Goal: Task Accomplishment & Management: Use online tool/utility

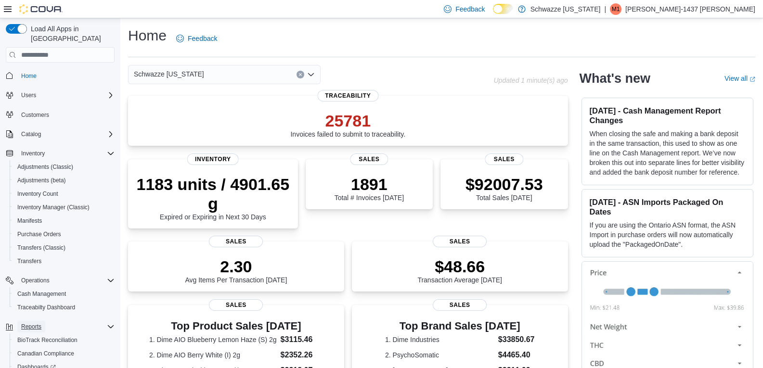
click at [37, 321] on span "Reports" at bounding box center [31, 327] width 20 height 12
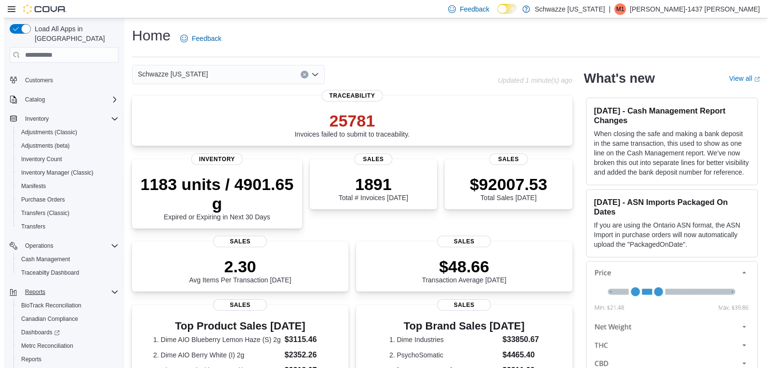
scroll to position [67, 0]
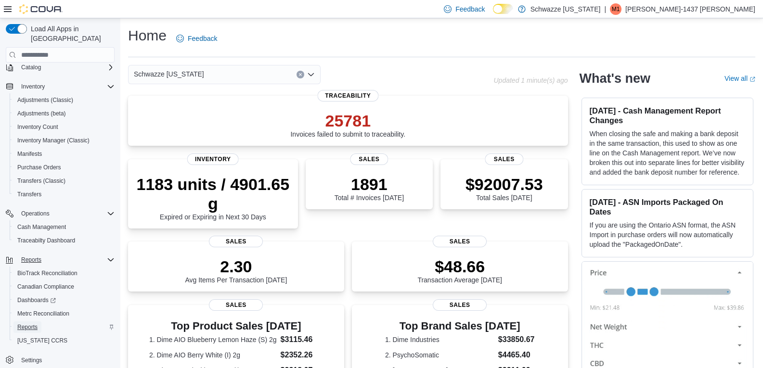
click at [39, 322] on link "Reports" at bounding box center [27, 328] width 28 height 12
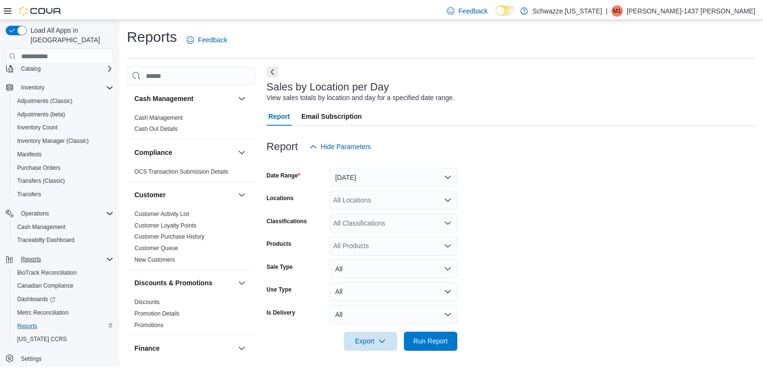
scroll to position [3, 0]
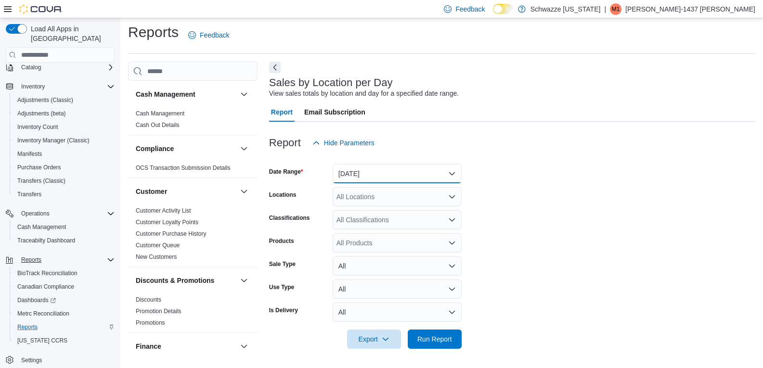
click at [392, 168] on button "Yesterday" at bounding box center [397, 173] width 129 height 19
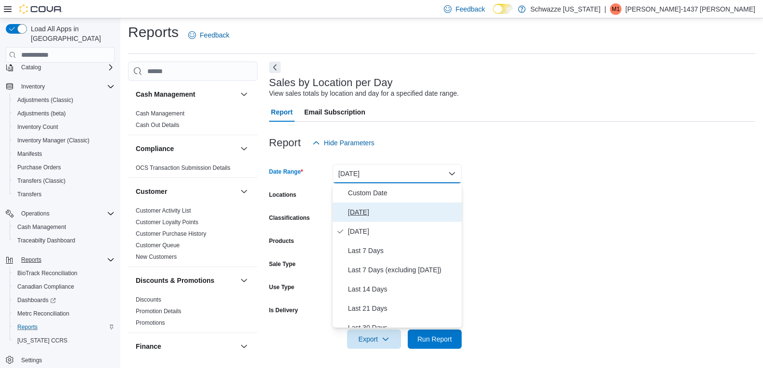
click at [382, 216] on span "Today" at bounding box center [403, 213] width 110 height 12
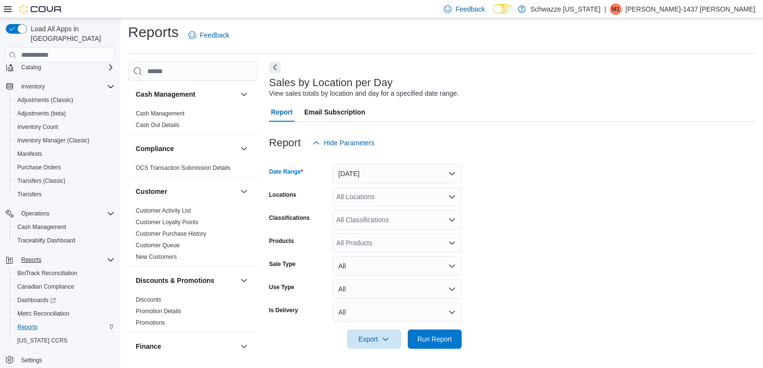
click at [405, 200] on div "All Locations" at bounding box center [397, 196] width 129 height 19
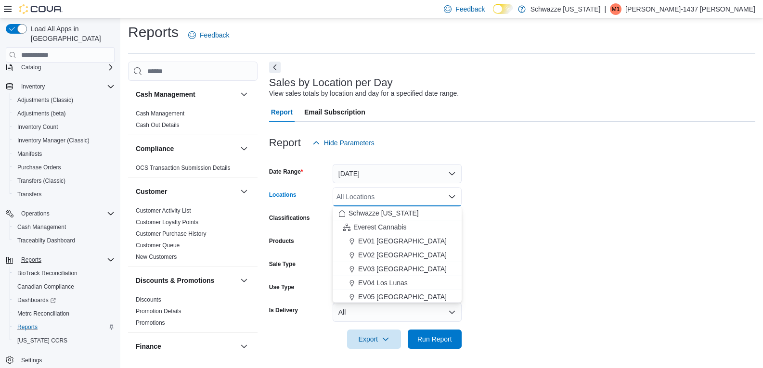
click at [391, 280] on span "EV04 Los Lunas" at bounding box center [383, 283] width 50 height 10
click at [583, 227] on form "Date Range Today Locations EV04 Los Lunas Combo box. Selected. EV04 Los Lunas. …" at bounding box center [512, 251] width 486 height 196
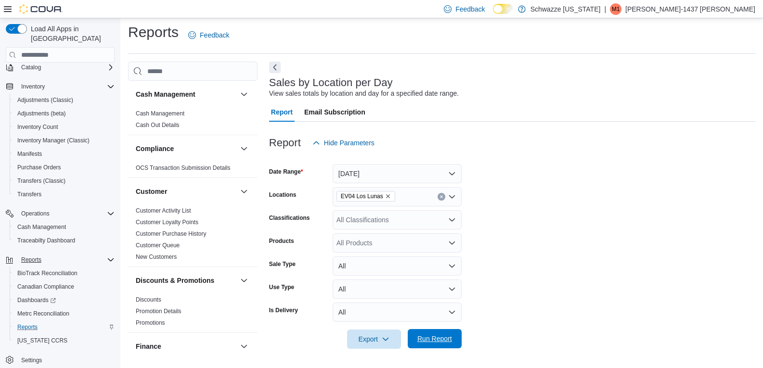
click at [447, 337] on span "Run Report" at bounding box center [435, 339] width 35 height 10
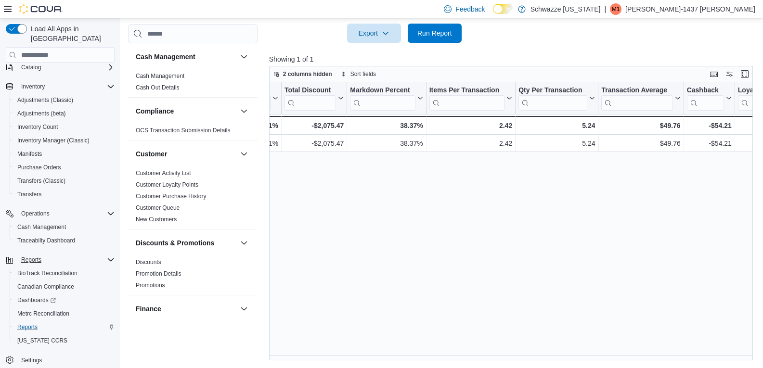
scroll to position [0, 316]
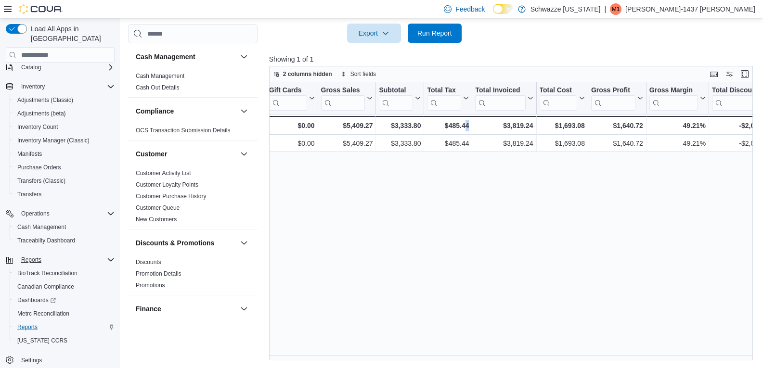
drag, startPoint x: 496, startPoint y: 355, endPoint x: 465, endPoint y: 364, distance: 32.5
click at [465, 364] on div "Reports Feedback Cash Management Cash Management Cash Out Details Compliance OC…" at bounding box center [442, 39] width 645 height 660
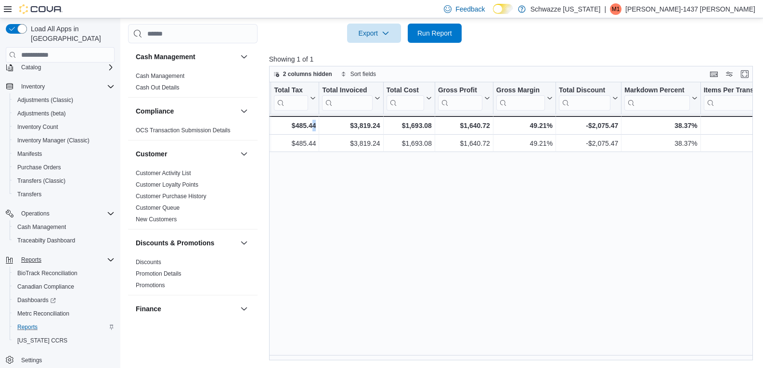
scroll to position [0, 478]
